Goal: Check status: Check status

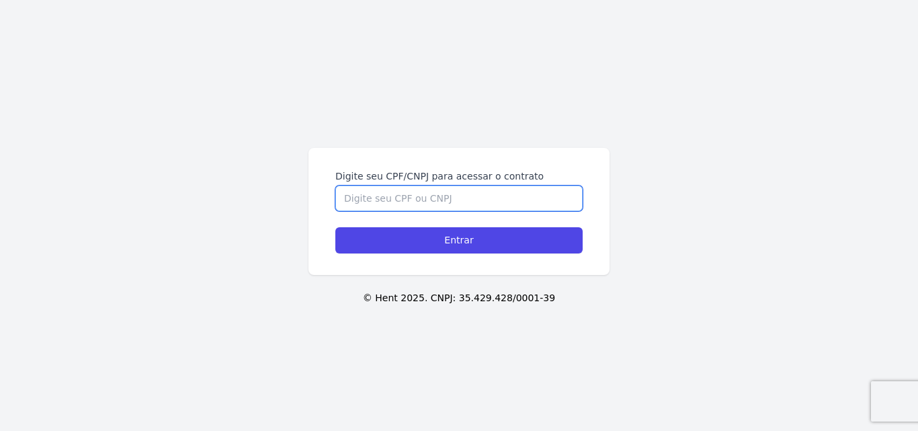
click at [434, 200] on input "Digite seu CPF/CNPJ para acessar o contrato" at bounding box center [459, 199] width 247 height 26
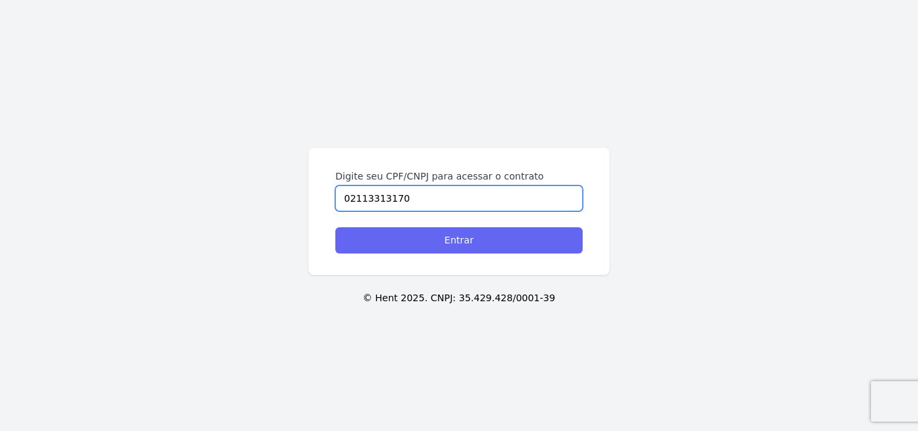
type input "02113313170"
click at [439, 247] on input "Entrar" at bounding box center [459, 240] width 247 height 26
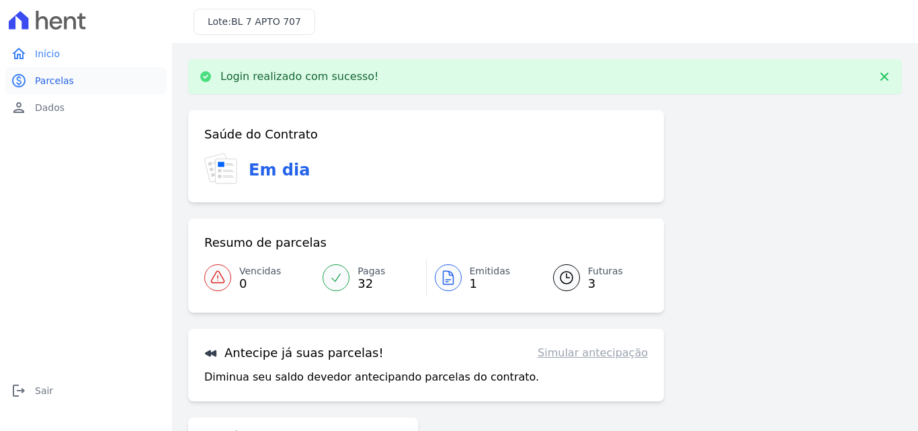
click at [75, 81] on link "paid Parcelas" at bounding box center [85, 80] width 161 height 27
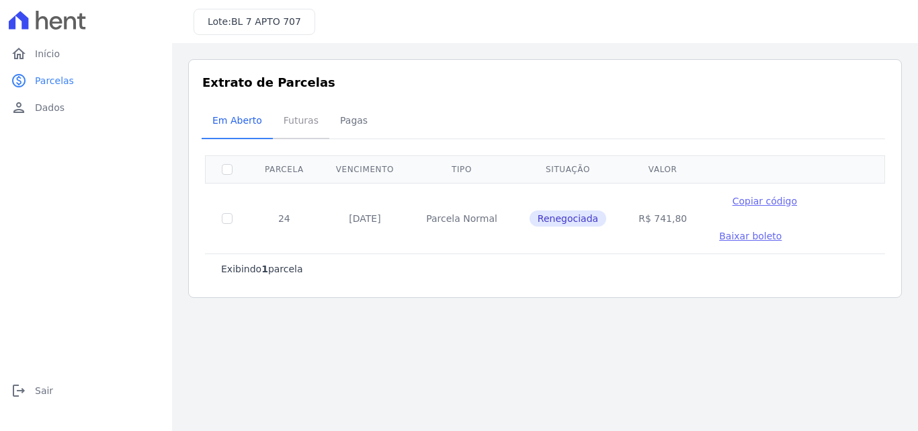
click at [301, 124] on span "Futuras" at bounding box center [301, 120] width 51 height 27
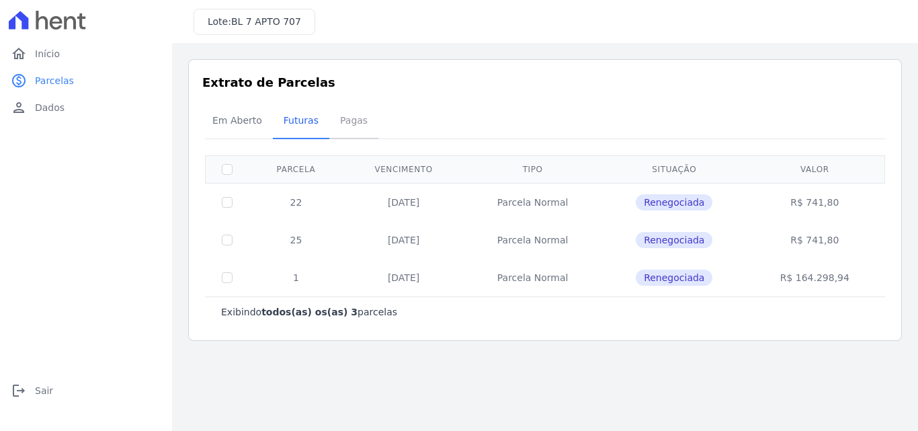
click at [332, 116] on span "Pagas" at bounding box center [354, 120] width 44 height 27
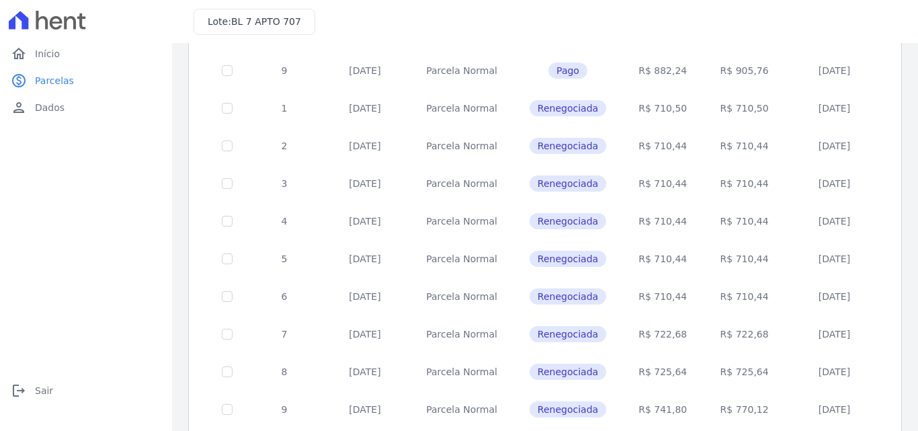
scroll to position [594, 0]
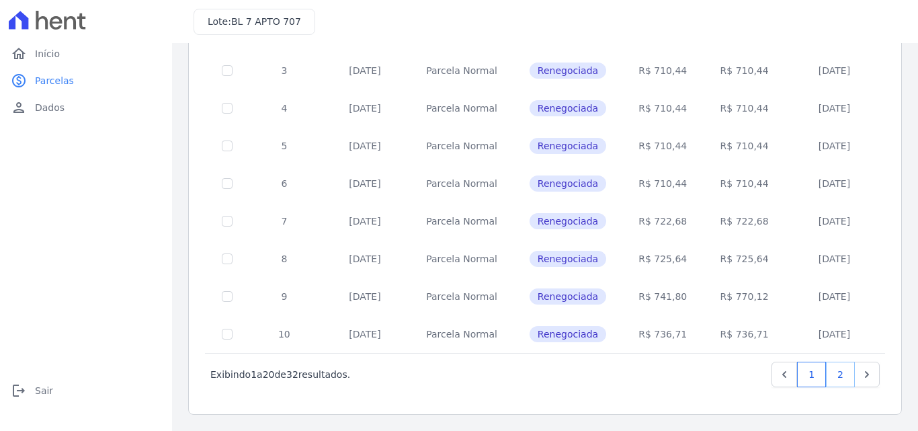
click at [831, 375] on link "2" at bounding box center [840, 375] width 29 height 26
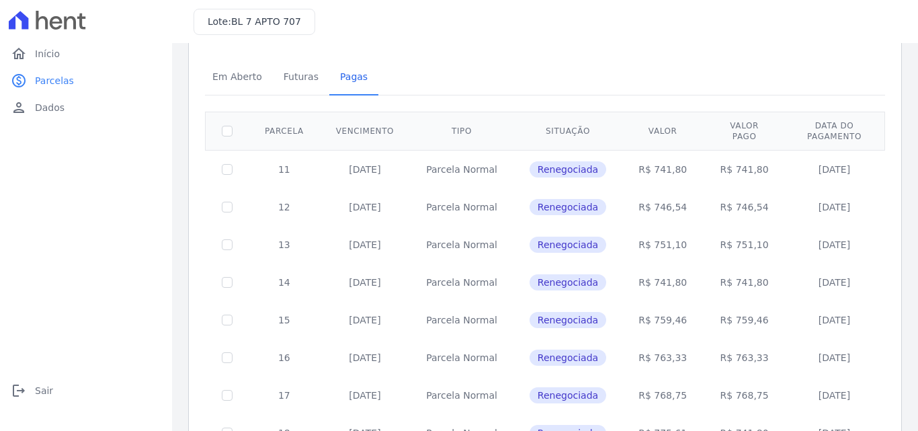
scroll to position [26, 0]
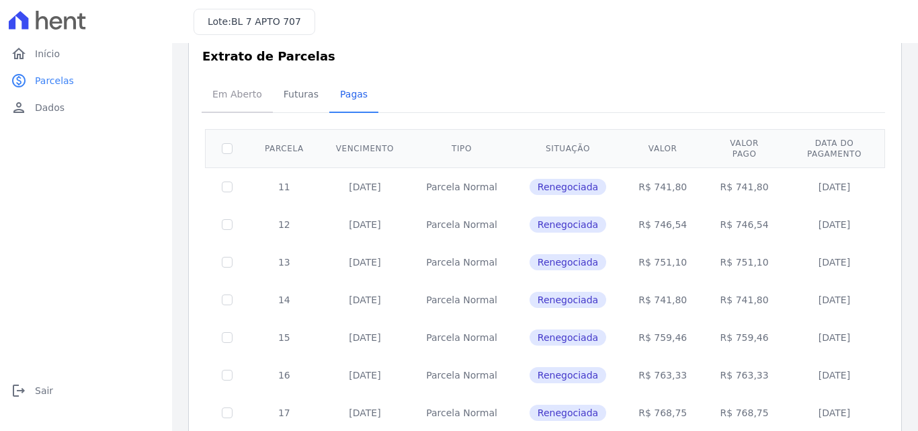
click at [237, 91] on span "Em Aberto" at bounding box center [237, 94] width 66 height 27
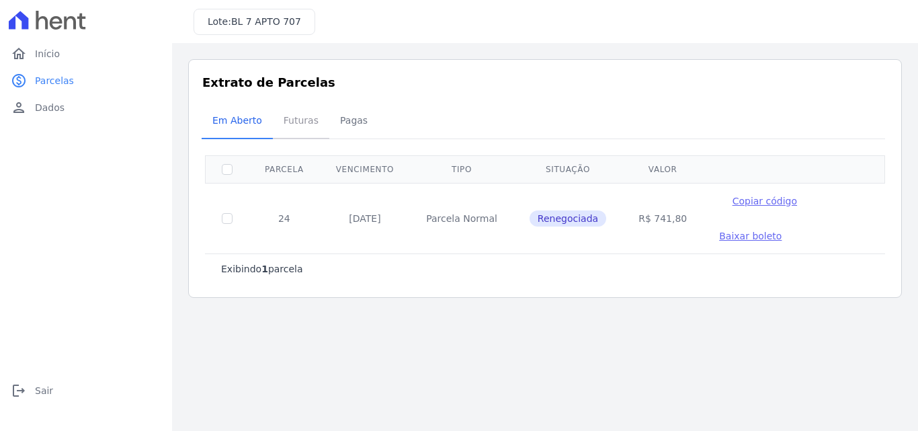
click at [300, 122] on span "Futuras" at bounding box center [301, 120] width 51 height 27
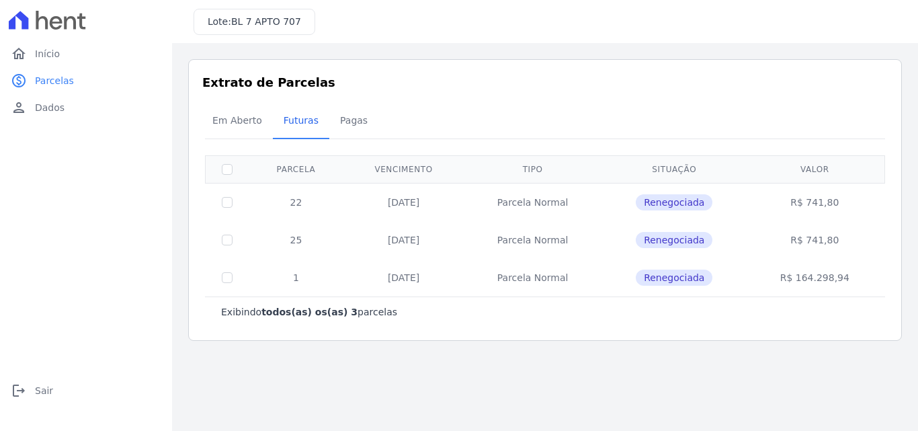
click at [524, 205] on td "Parcela Normal" at bounding box center [533, 202] width 138 height 38
click at [227, 204] on input "checkbox" at bounding box center [227, 202] width 11 height 11
checkbox input "true"
click at [847, 122] on div "Em Aberto Futuras Pagas" at bounding box center [545, 121] width 687 height 33
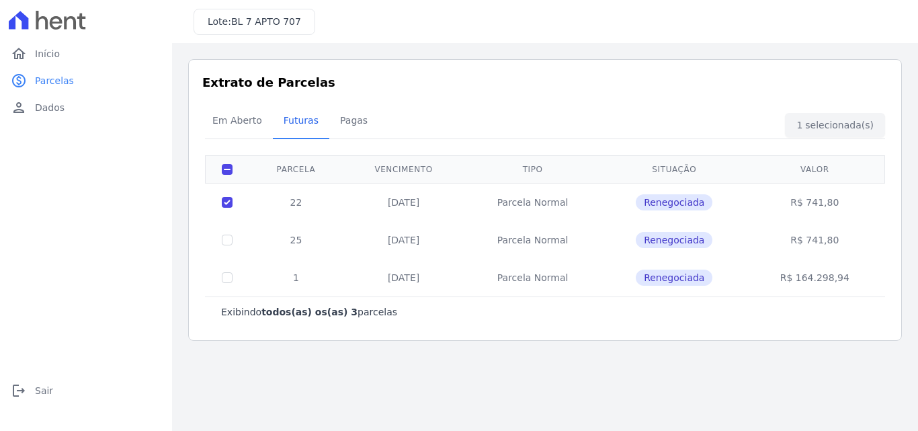
click at [667, 200] on span "Renegociada" at bounding box center [674, 202] width 77 height 16
click at [241, 119] on span "Em Aberto" at bounding box center [237, 120] width 66 height 27
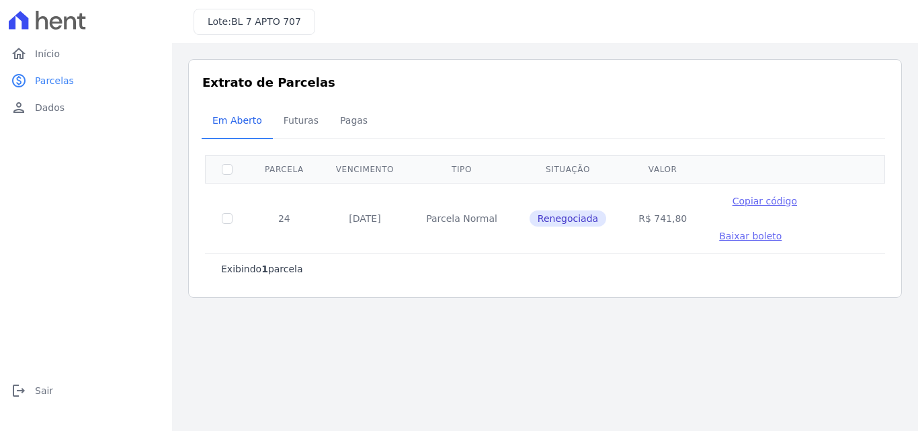
click at [719, 237] on span "Baixar boleto" at bounding box center [750, 236] width 63 height 11
click at [292, 126] on span "Futuras" at bounding box center [301, 120] width 51 height 27
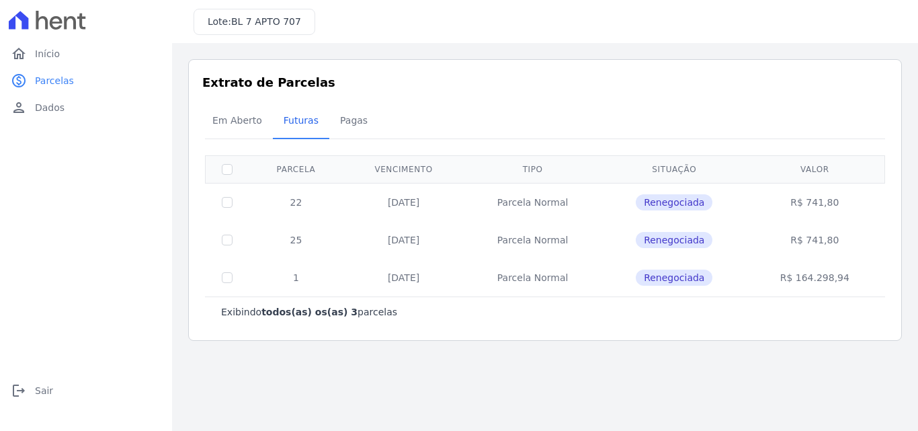
click at [223, 208] on td at bounding box center [228, 202] width 44 height 38
click at [227, 206] on input "checkbox" at bounding box center [227, 202] width 11 height 11
checkbox input "true"
click at [841, 134] on div "Em Aberto Futuras Pagas" at bounding box center [545, 121] width 687 height 33
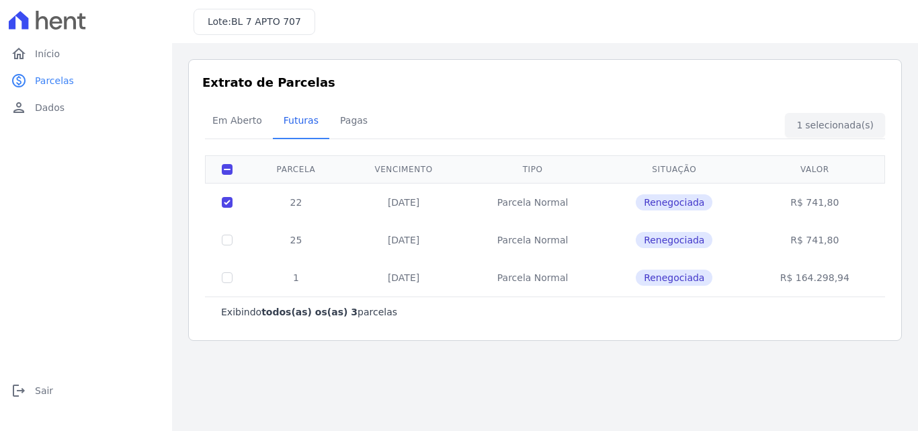
click at [217, 238] on td at bounding box center [228, 240] width 44 height 38
click at [225, 243] on input "checkbox" at bounding box center [227, 240] width 11 height 11
checkbox input "true"
click at [225, 276] on input "checkbox" at bounding box center [227, 277] width 11 height 11
checkbox input "true"
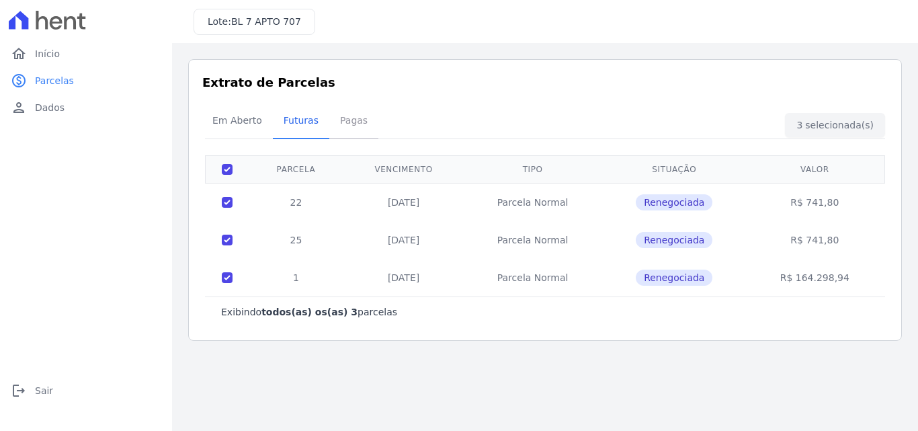
click at [346, 118] on span "Pagas" at bounding box center [354, 120] width 44 height 27
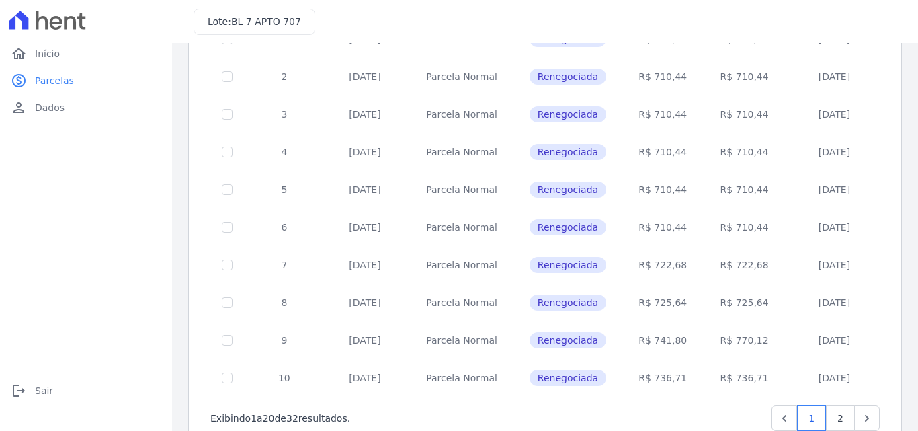
scroll to position [594, 0]
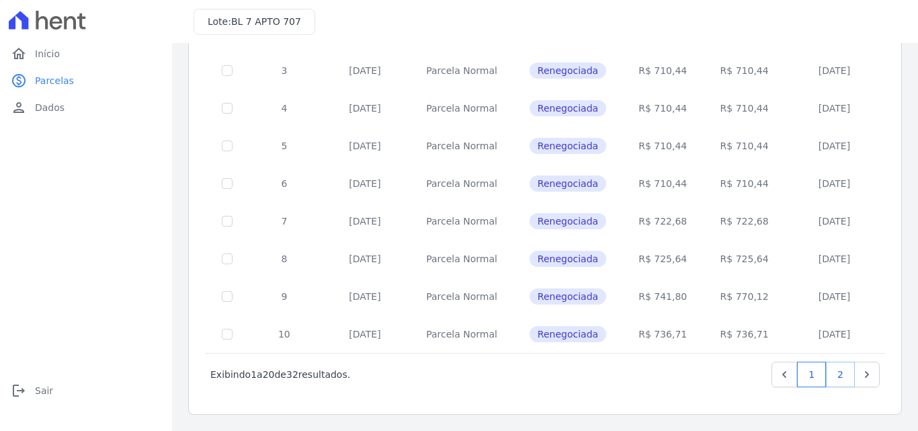
click at [826, 371] on link "2" at bounding box center [840, 375] width 29 height 26
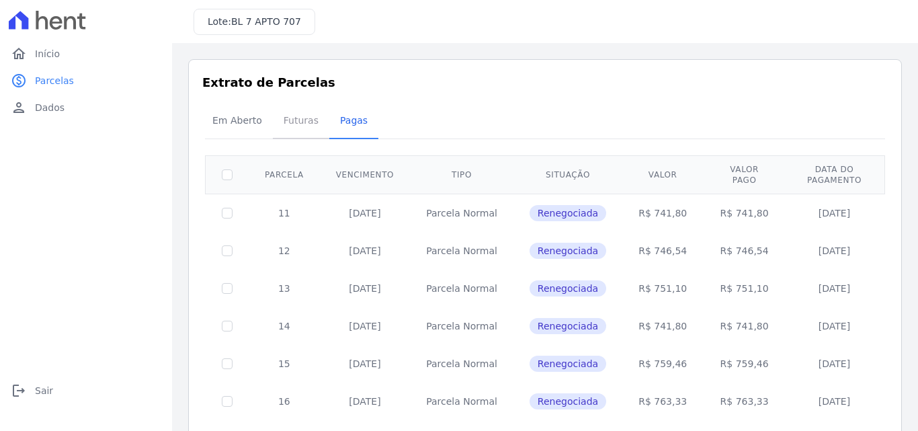
click at [293, 115] on span "Futuras" at bounding box center [301, 120] width 51 height 27
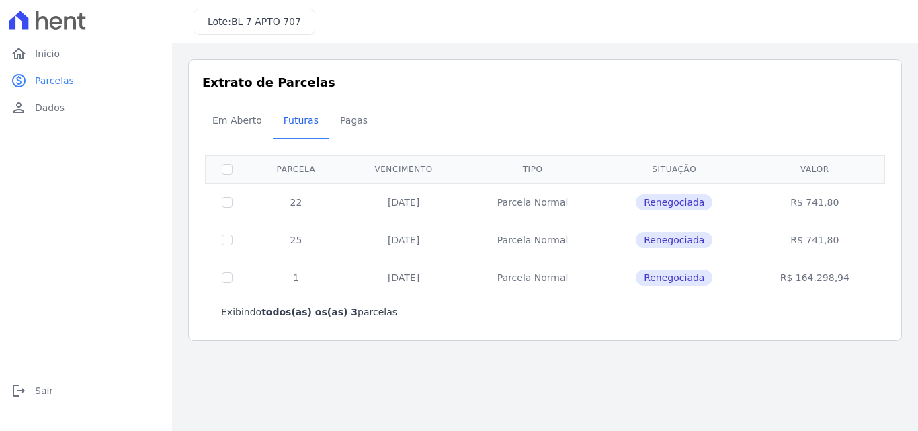
click at [233, 205] on td at bounding box center [228, 202] width 44 height 38
click at [228, 202] on input "checkbox" at bounding box center [227, 202] width 11 height 11
checkbox input "true"
click at [832, 130] on div "Em Aberto Futuras Pagas" at bounding box center [545, 121] width 687 height 33
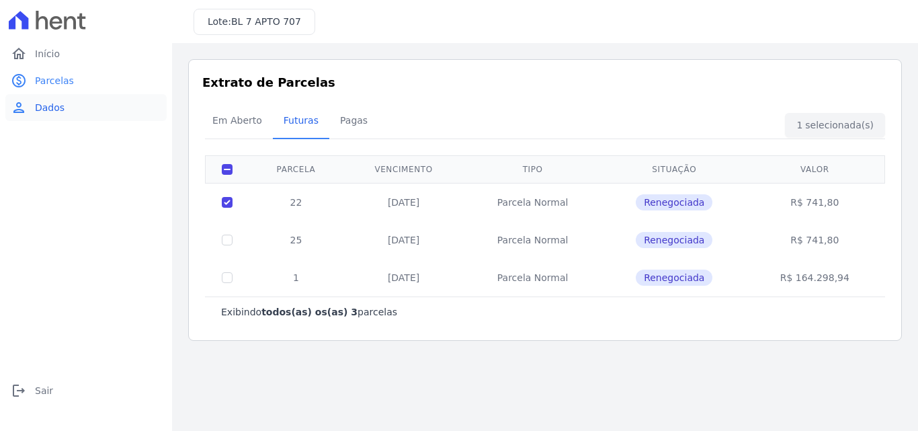
click at [60, 110] on span "Dados" at bounding box center [50, 107] width 30 height 13
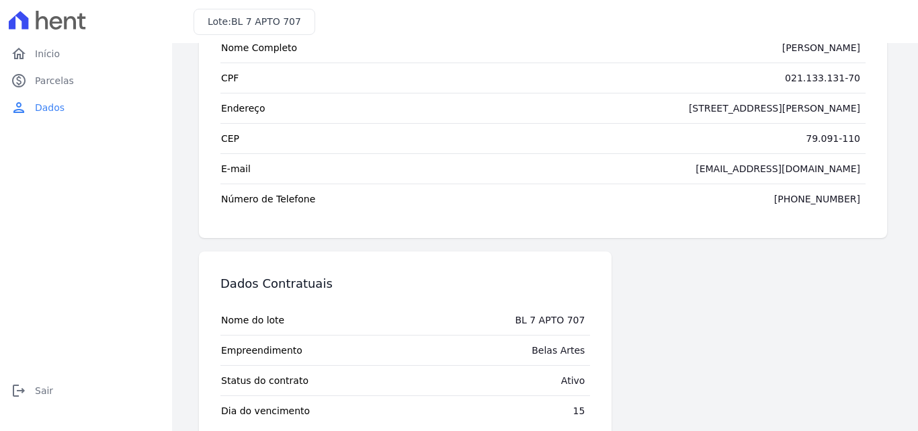
scroll to position [122, 0]
